Goal: Register for event/course

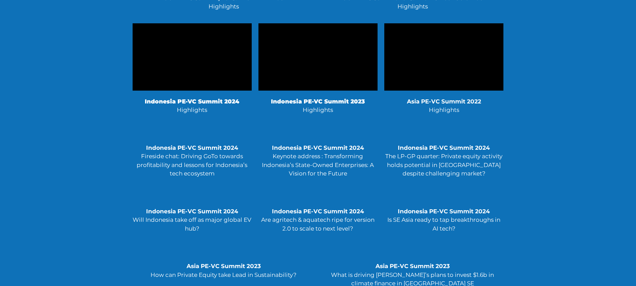
scroll to position [475, 0]
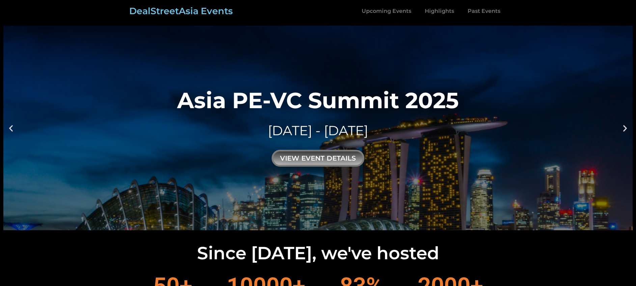
drag, startPoint x: 317, startPoint y: 150, endPoint x: 307, endPoint y: 153, distance: 10.0
click at [307, 153] on div "view event details" at bounding box center [318, 158] width 93 height 17
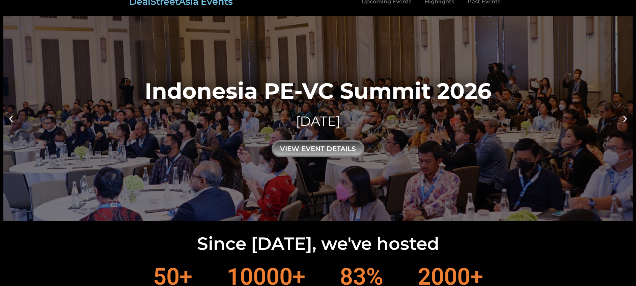
click at [624, 123] on link "Indonesia PE-VC Summit 2026 29 JANUARY 2026 view event details" at bounding box center [317, 118] width 629 height 204
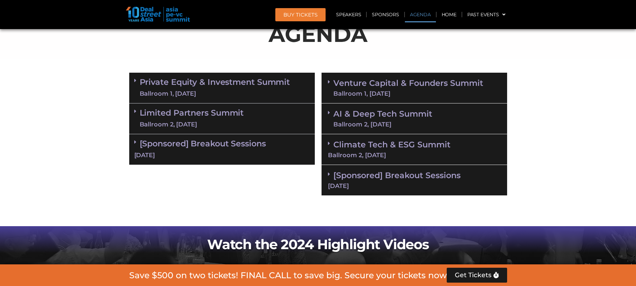
scroll to position [392, 0]
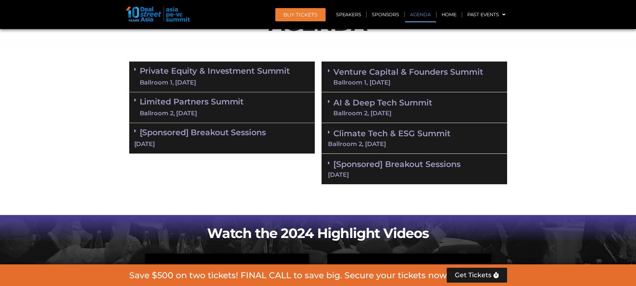
click at [378, 160] on link "[Sponsored] Breakout Sessions [DATE]" at bounding box center [414, 168] width 173 height 19
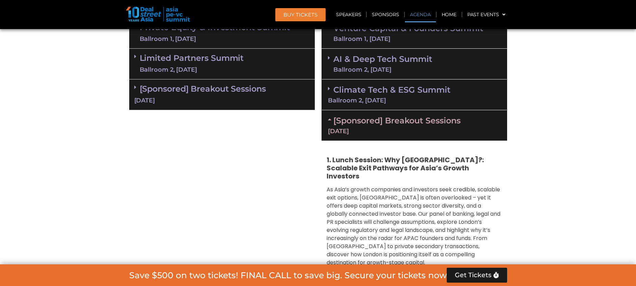
scroll to position [434, 0]
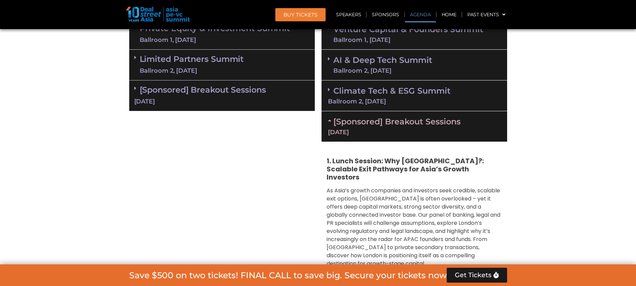
click at [235, 86] on link "[Sponsored] Breakout Sessions [DATE]" at bounding box center [222, 95] width 176 height 21
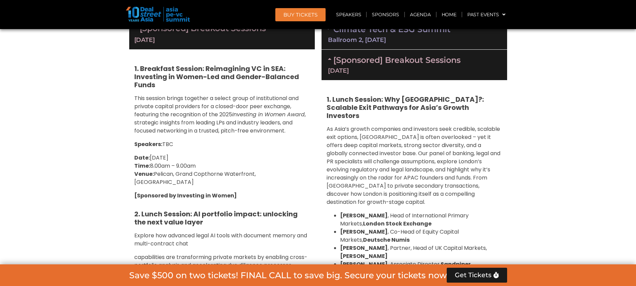
scroll to position [492, 0]
